Goal: Task Accomplishment & Management: Manage account settings

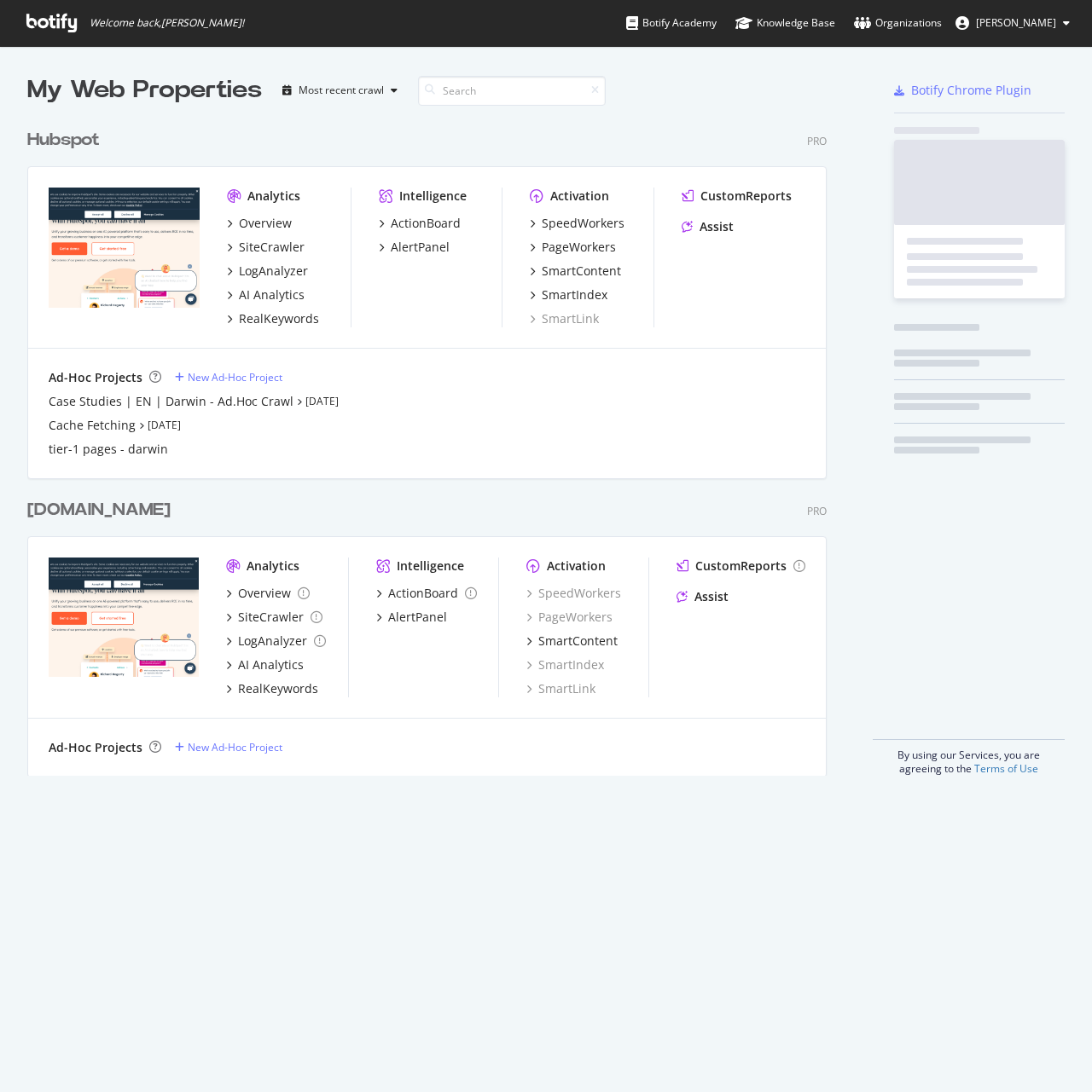
scroll to position [1079, 1066]
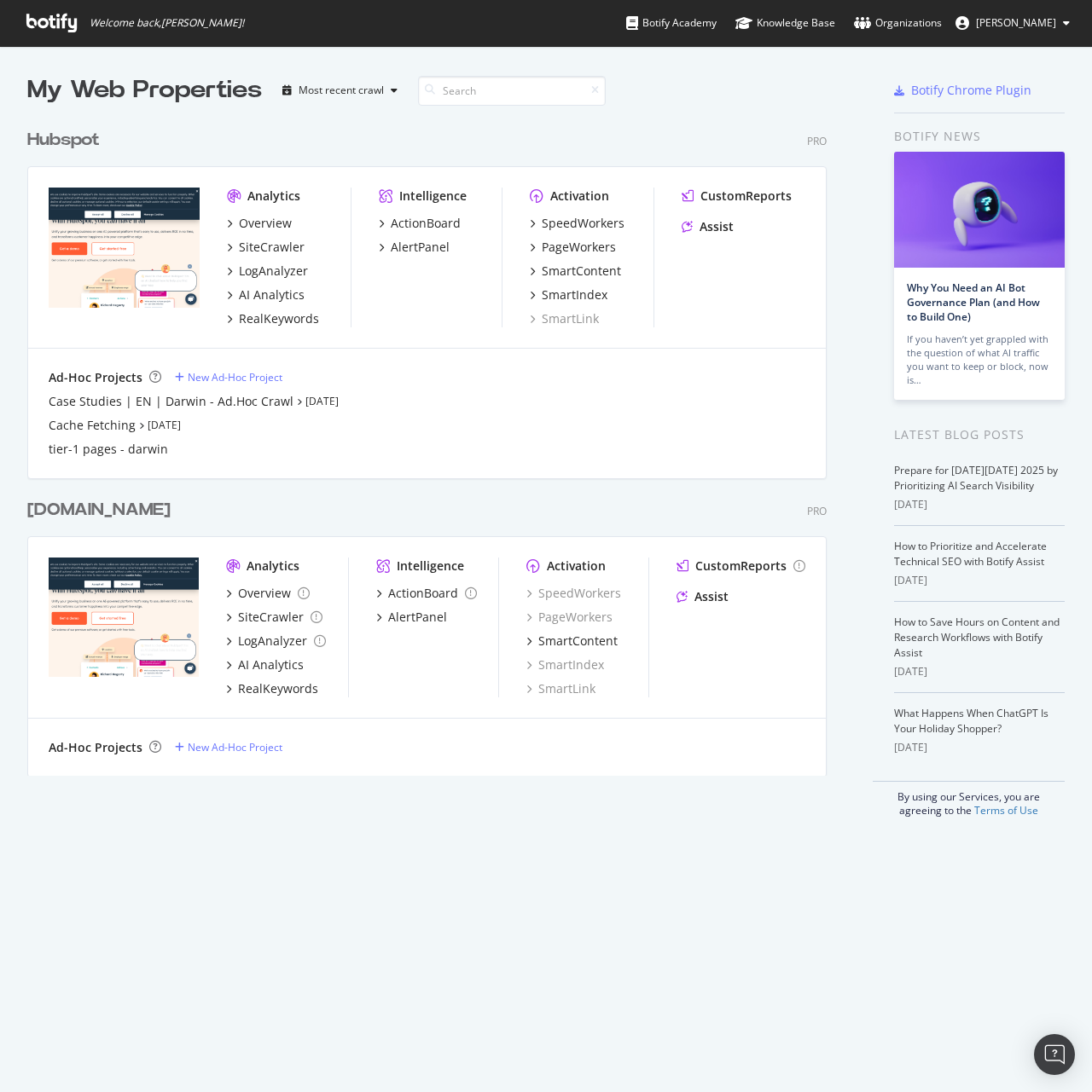
click at [63, 136] on div "Hubspot" at bounding box center [63, 141] width 72 height 25
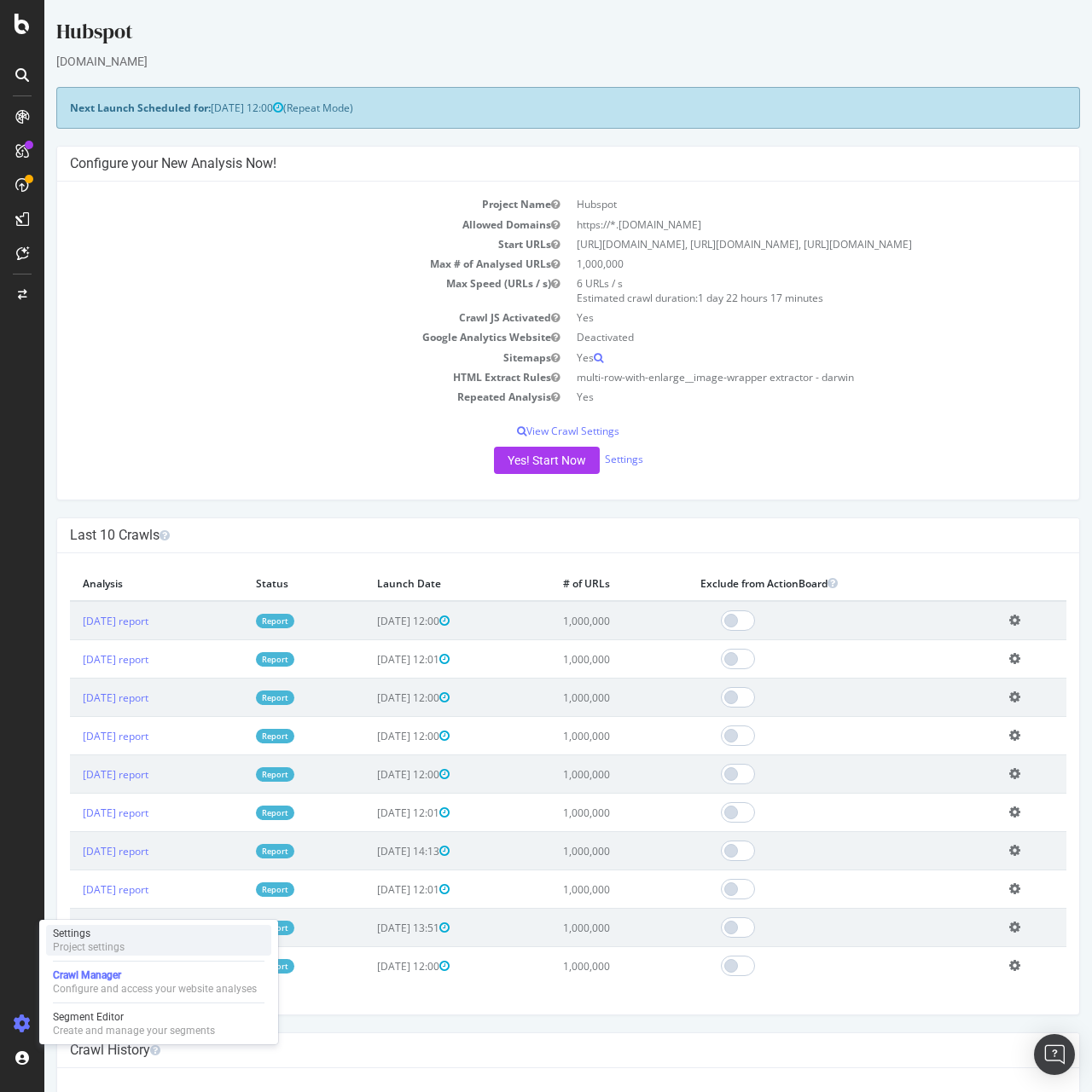
click at [70, 946] on div "Project settings" at bounding box center [89, 947] width 71 height 13
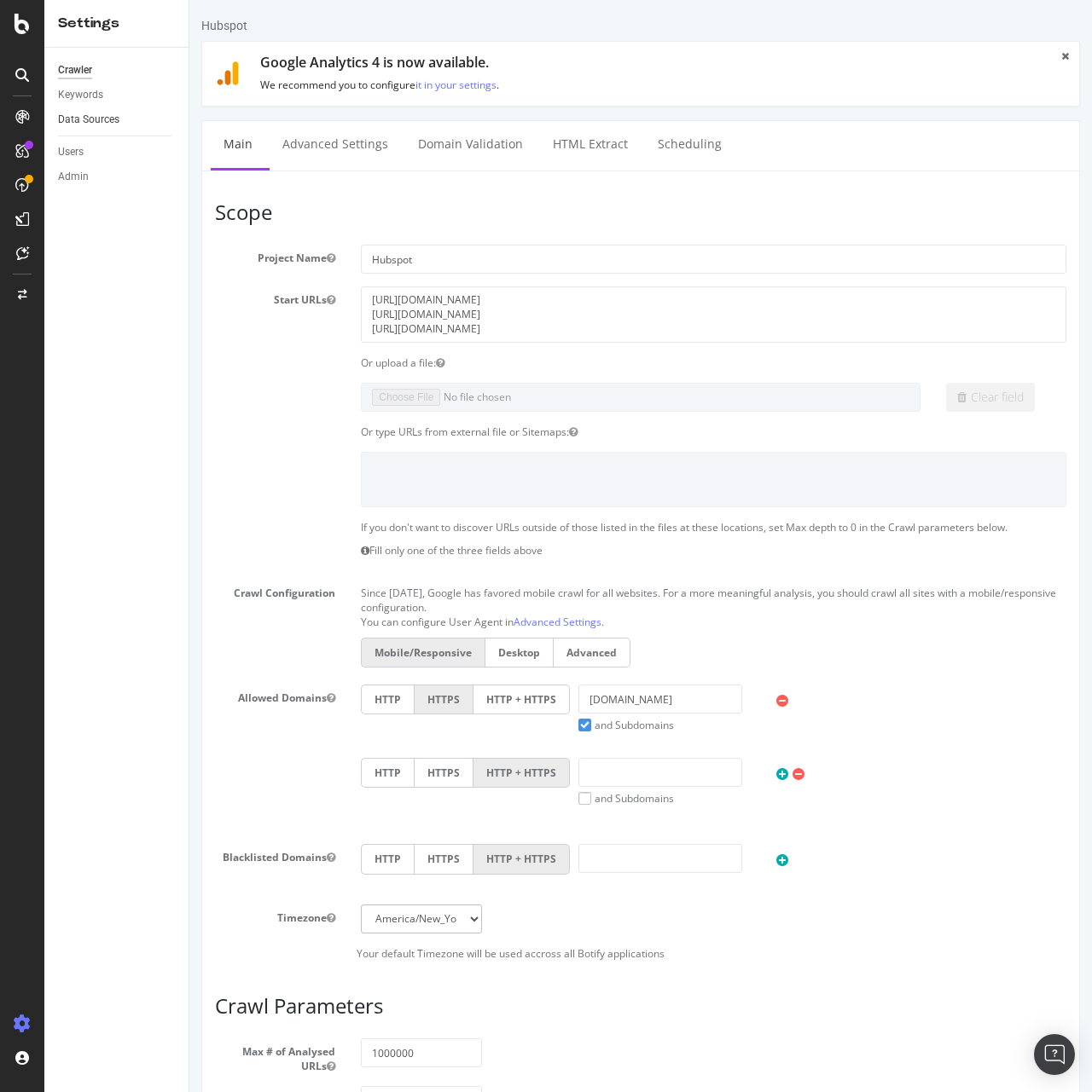
click at [129, 113] on link "Data Sources" at bounding box center [117, 120] width 119 height 18
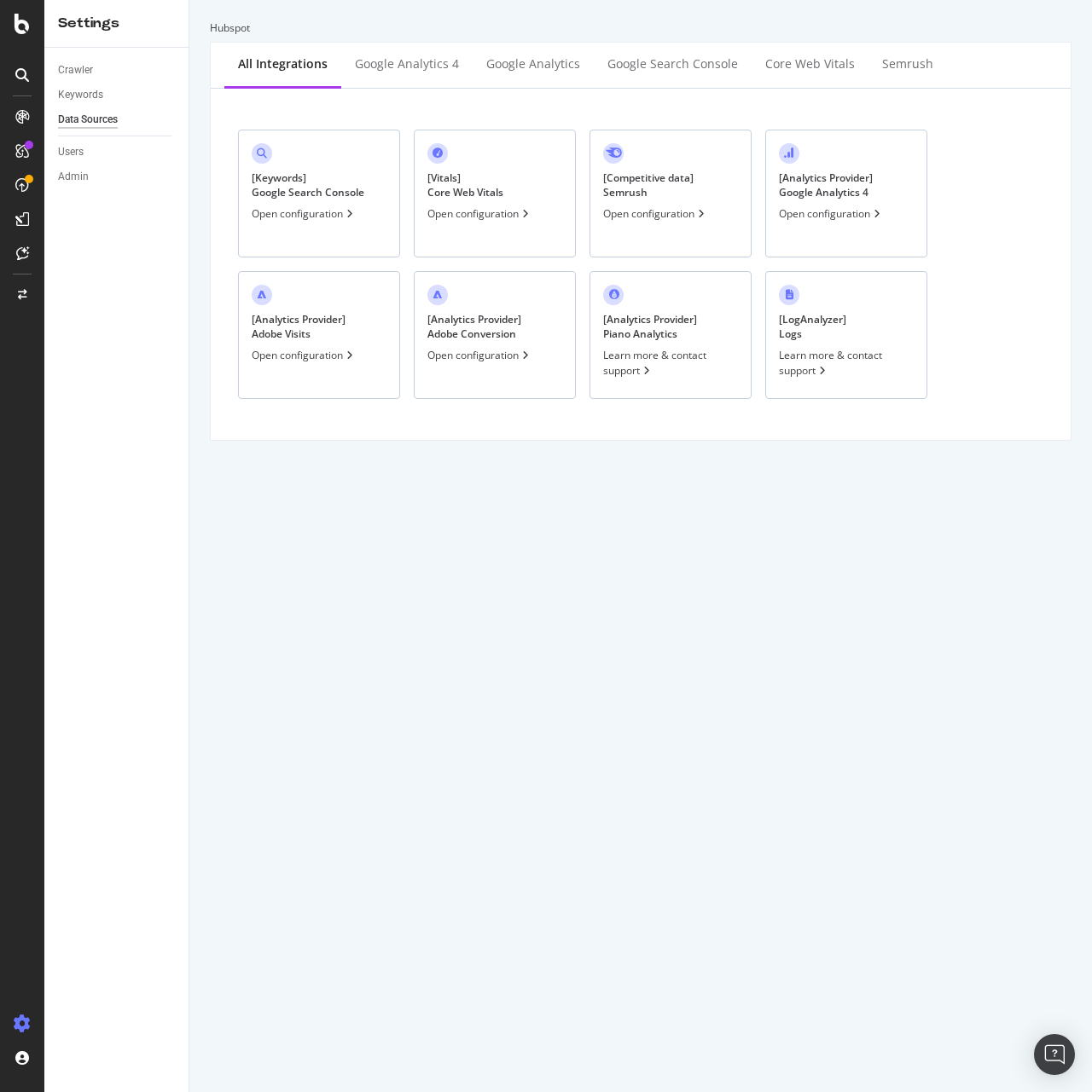
click at [309, 210] on div "Open configuration" at bounding box center [304, 213] width 105 height 14
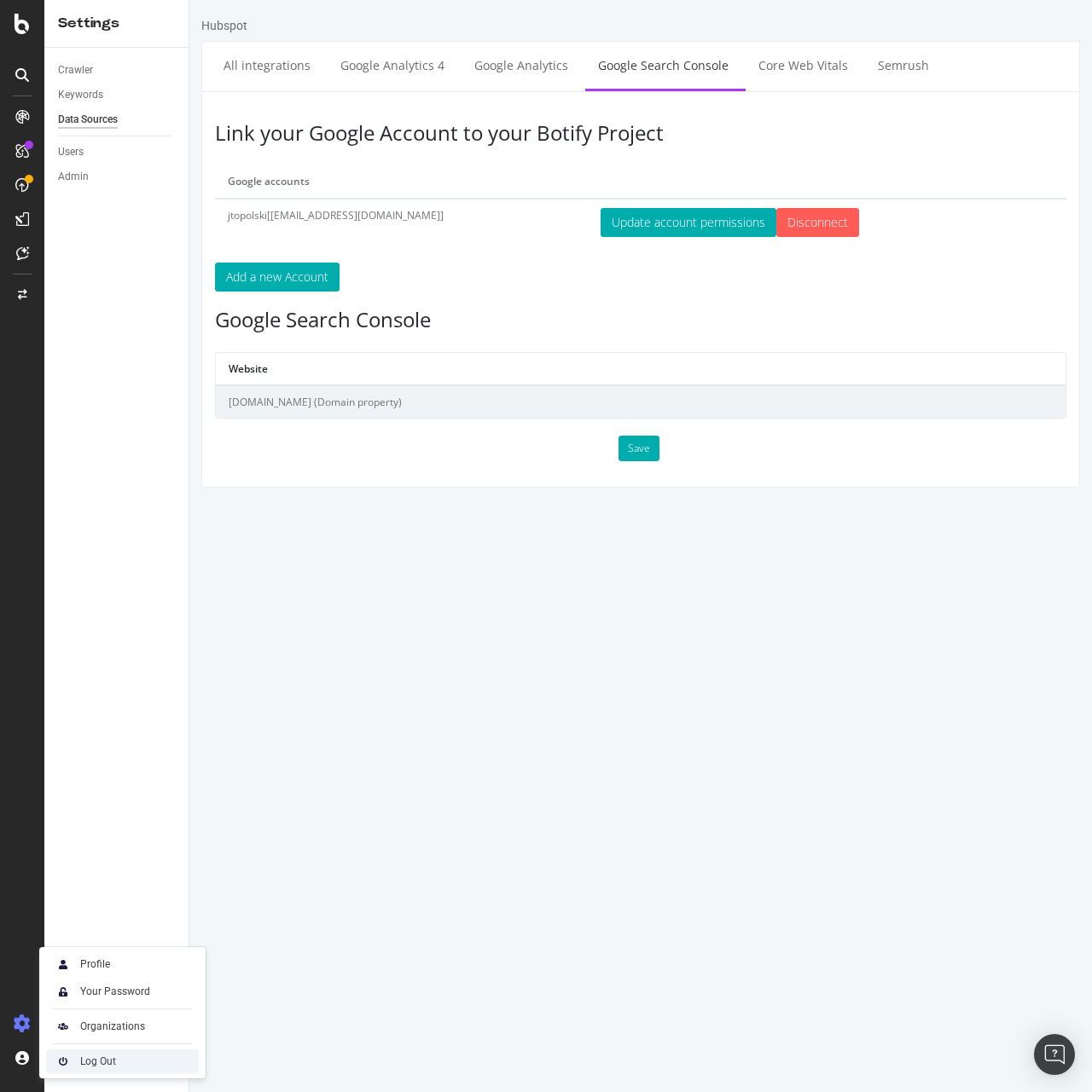
click at [83, 1052] on div "Log Out" at bounding box center [122, 1061] width 152 height 24
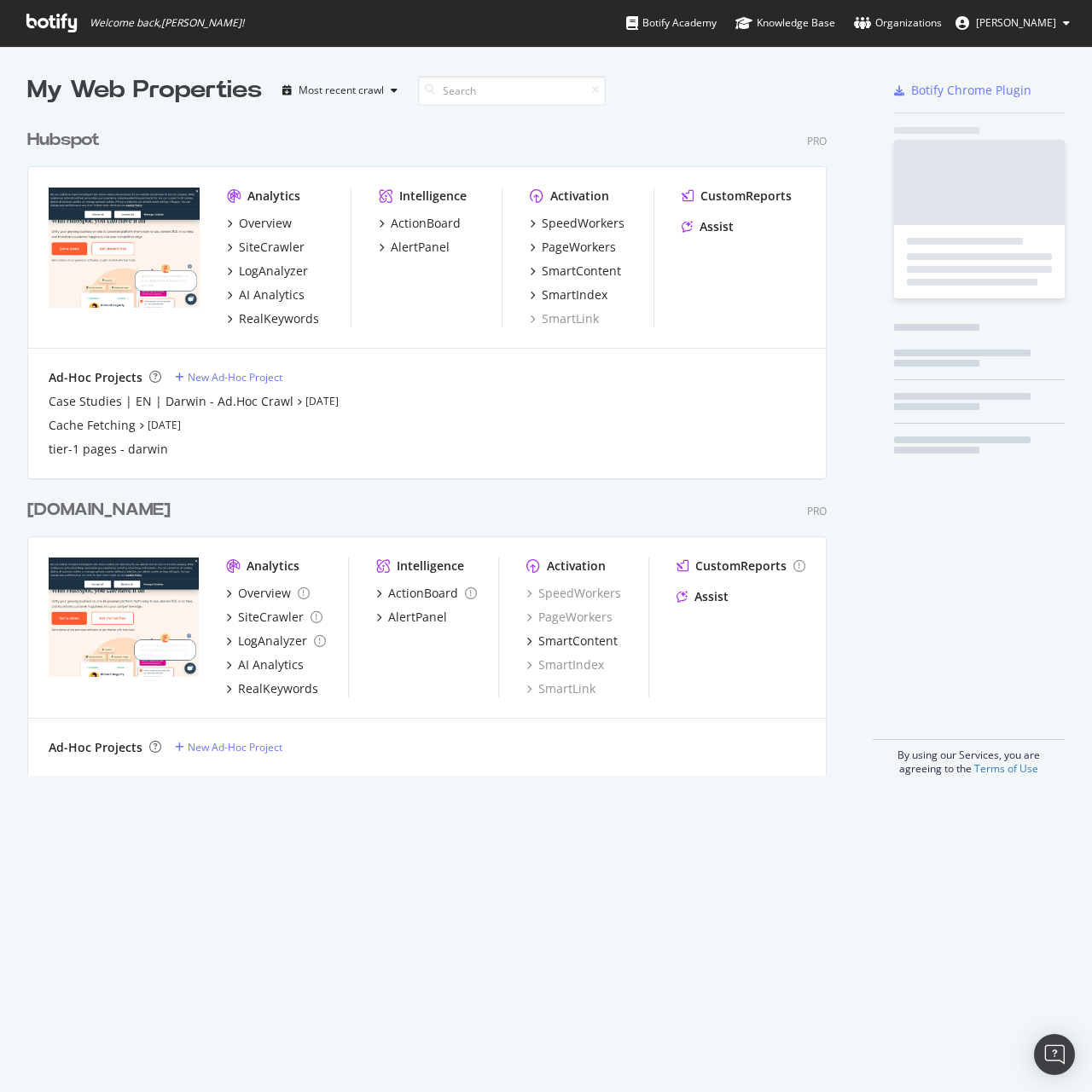
scroll to position [655, 800]
